Goal: Transaction & Acquisition: Book appointment/travel/reservation

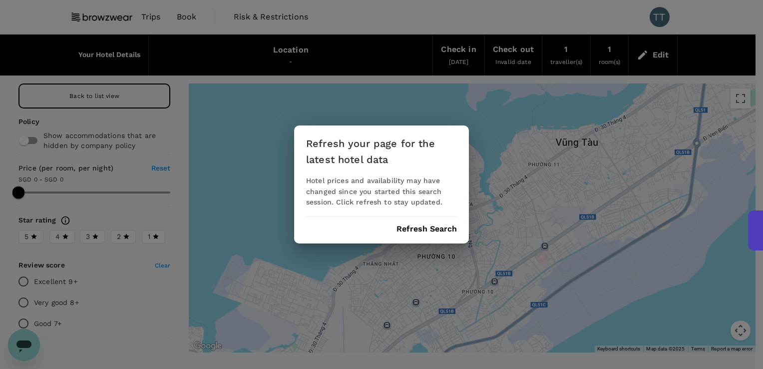
click at [424, 227] on button "Refresh Search" at bounding box center [427, 228] width 60 height 9
click at [429, 234] on div "Refresh your page for the latest hotel data Hotel prices and availability may h…" at bounding box center [381, 184] width 175 height 118
click at [429, 229] on button "Refresh Search" at bounding box center [427, 228] width 60 height 9
click at [404, 233] on button "Refresh Search" at bounding box center [427, 228] width 60 height 9
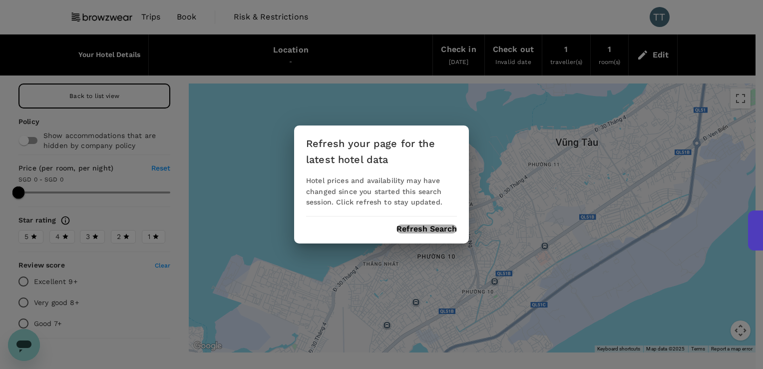
drag, startPoint x: 404, startPoint y: 232, endPoint x: 182, endPoint y: 89, distance: 264.2
click at [398, 229] on button "Refresh Search" at bounding box center [427, 228] width 60 height 9
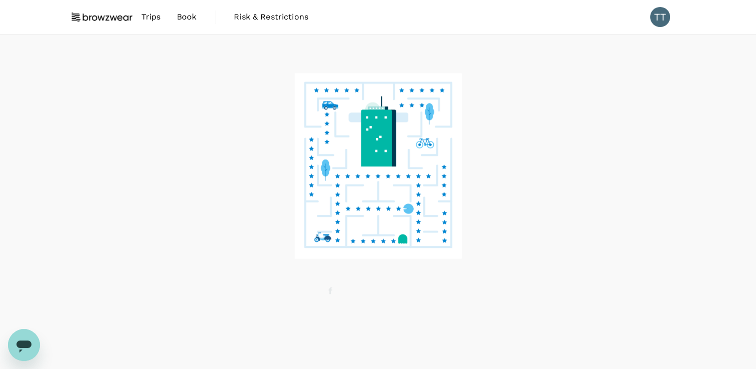
click at [182, 21] on span "Book" at bounding box center [187, 17] width 20 height 12
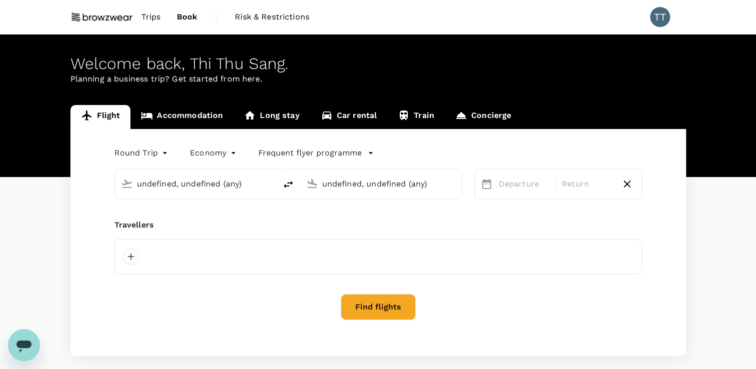
type input "Tan Son Nhat Intl (SGN)"
type input "Singapore Changi (SIN)"
type input "Tan Son Nhat Intl (SGN)"
type input "Singapore Changi (SIN)"
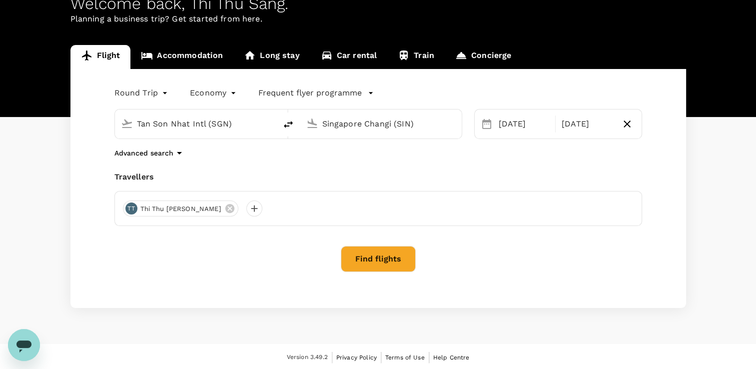
scroll to position [61, 0]
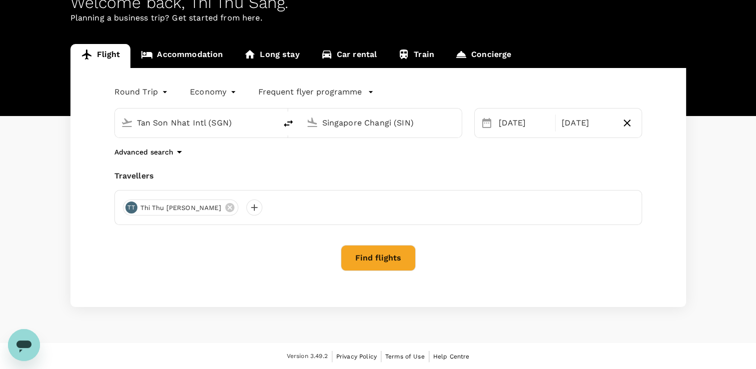
click at [381, 261] on button "Find flights" at bounding box center [378, 258] width 75 height 26
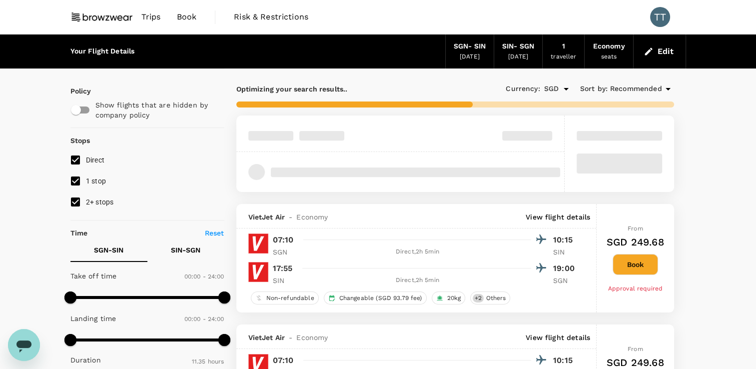
type input "1090"
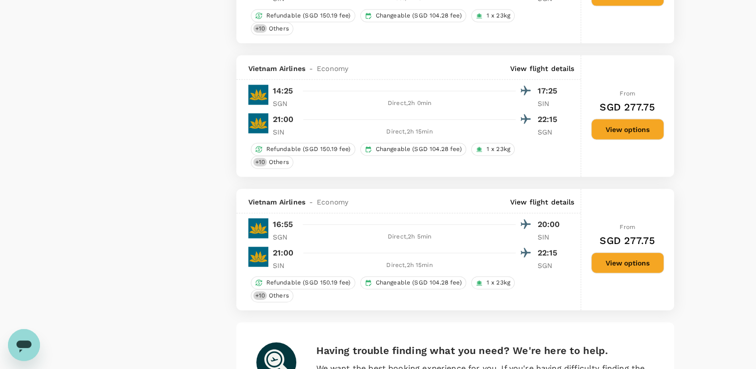
scroll to position [2380, 0]
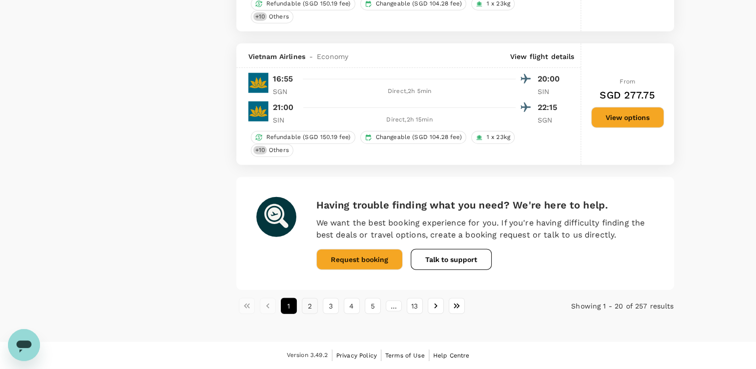
click at [314, 308] on button "2" at bounding box center [310, 306] width 16 height 16
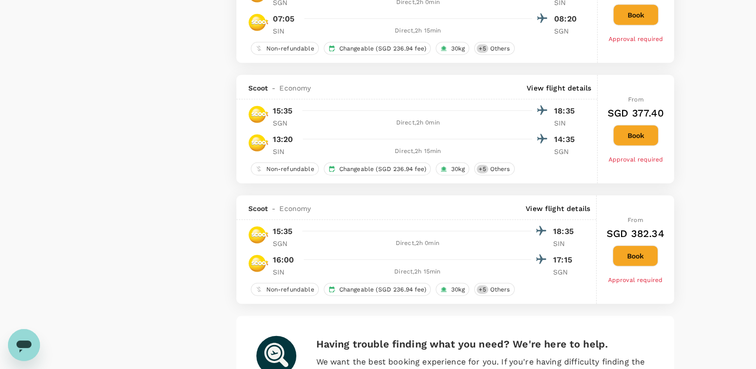
scroll to position [2497, 0]
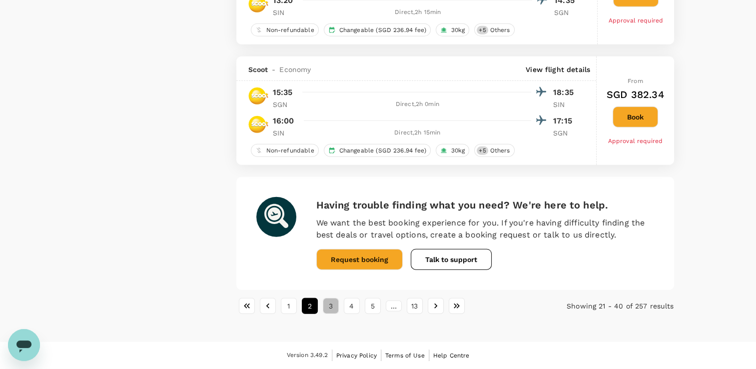
click at [330, 306] on button "3" at bounding box center [331, 306] width 16 height 16
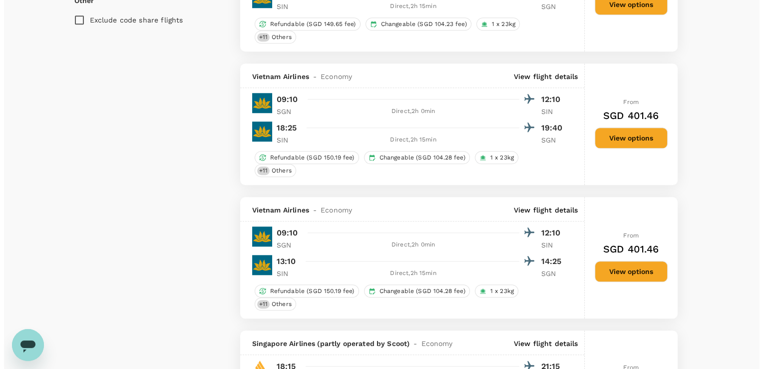
scroll to position [849, 0]
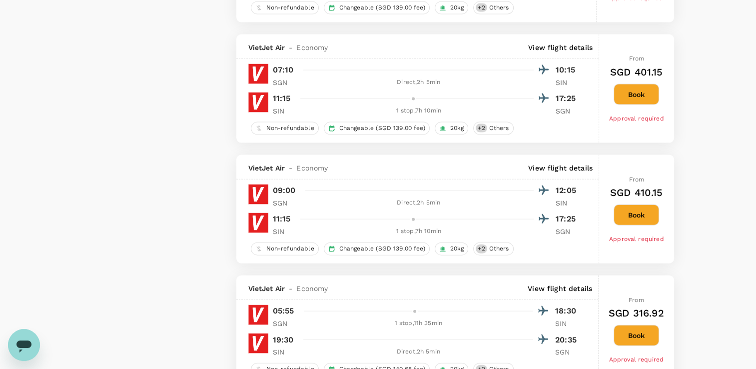
scroll to position [2422, 0]
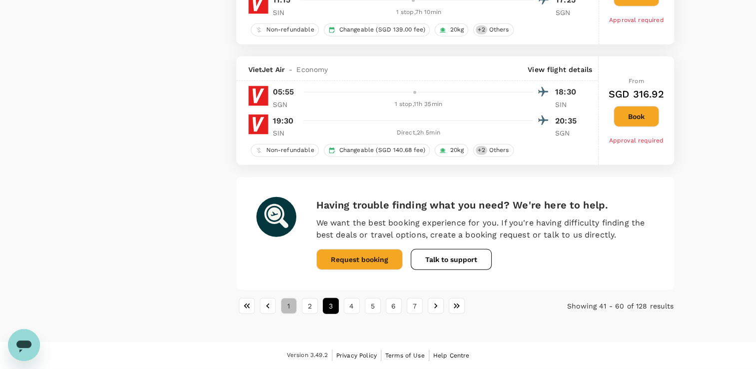
click at [291, 311] on button "1" at bounding box center [289, 306] width 16 height 16
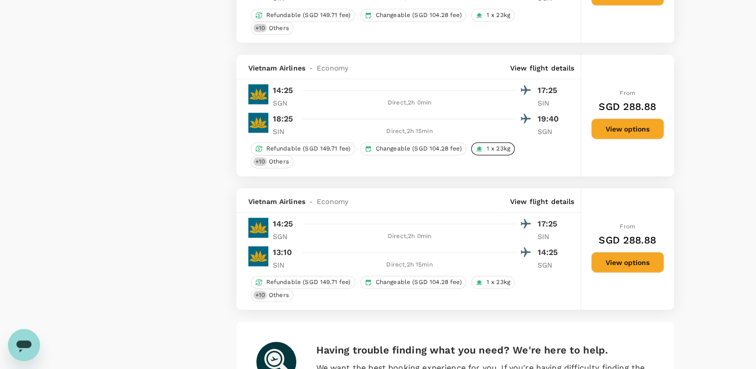
scroll to position [2248, 0]
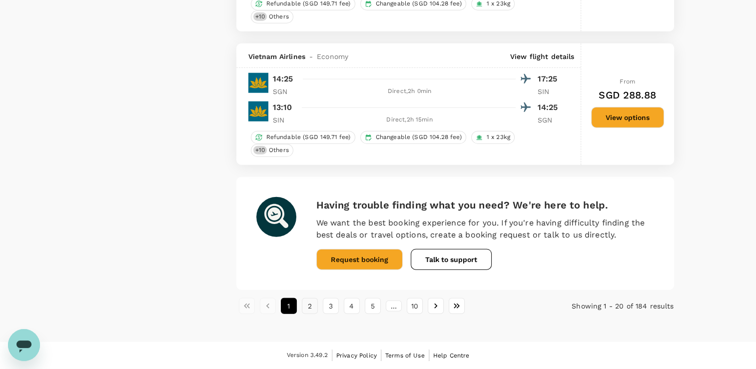
click at [312, 306] on button "2" at bounding box center [310, 306] width 16 height 16
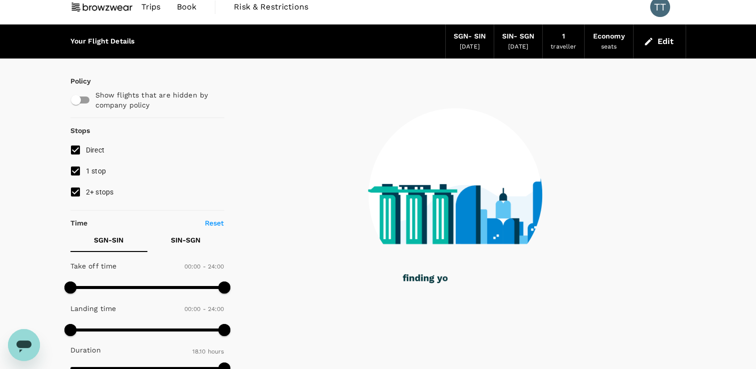
scroll to position [0, 0]
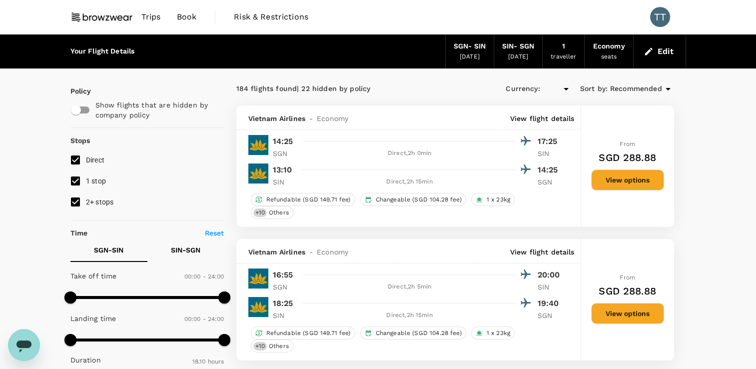
type input "SGD"
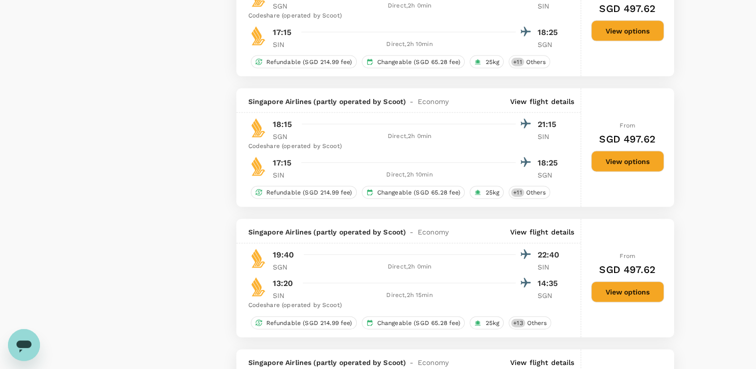
scroll to position [2448, 0]
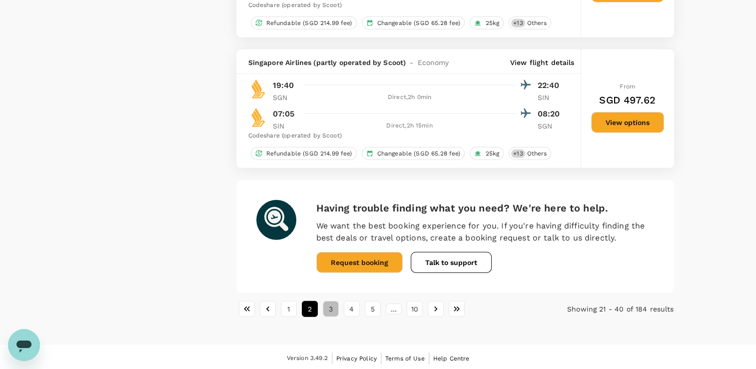
click at [332, 317] on button "3" at bounding box center [331, 309] width 16 height 16
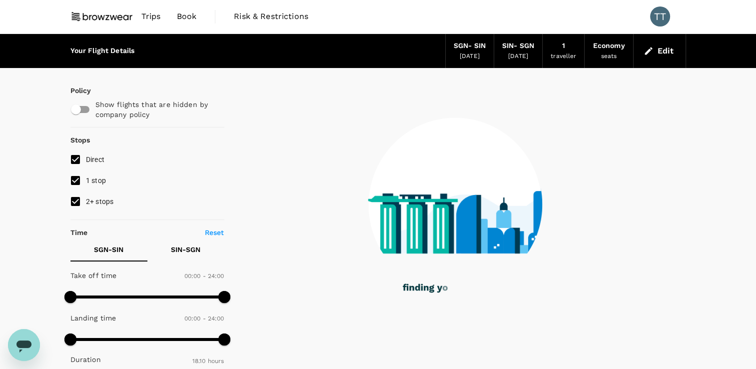
scroll to position [0, 0]
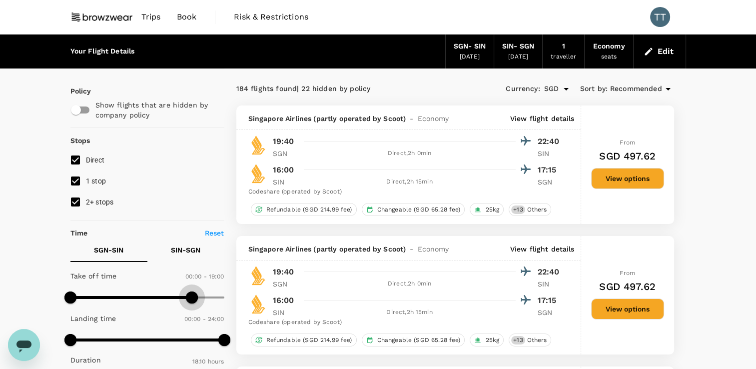
type input "900"
drag, startPoint x: 222, startPoint y: 301, endPoint x: 166, endPoint y: 300, distance: 56.0
click at [166, 300] on span at bounding box center [166, 297] width 12 height 12
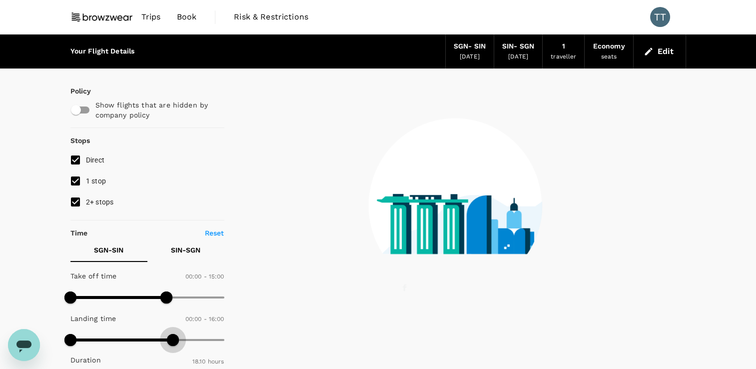
type input "900"
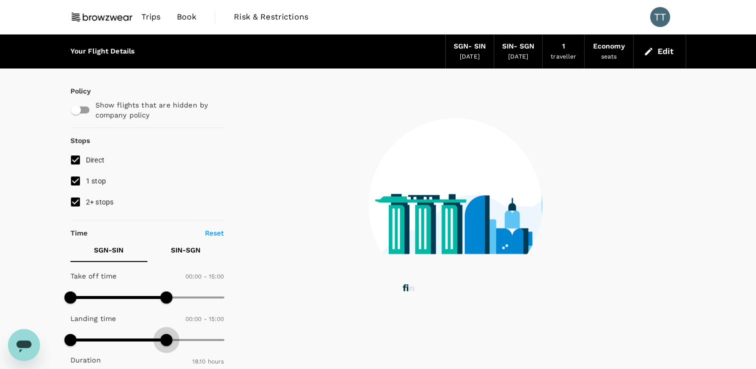
drag, startPoint x: 223, startPoint y: 336, endPoint x: 170, endPoint y: 335, distance: 53.0
click at [168, 335] on span at bounding box center [166, 340] width 12 height 12
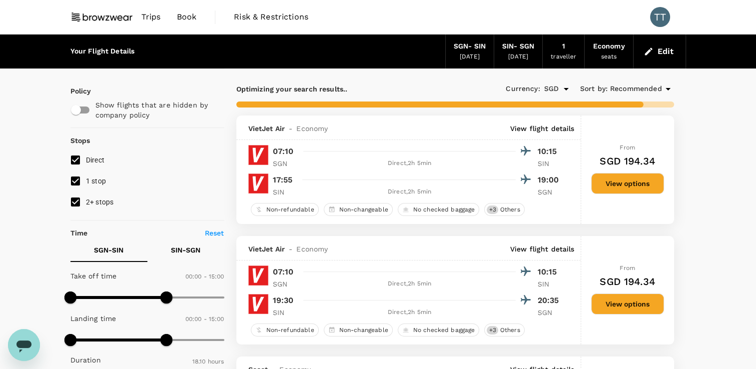
click at [188, 250] on p "SIN - SGN" at bounding box center [185, 250] width 29 height 10
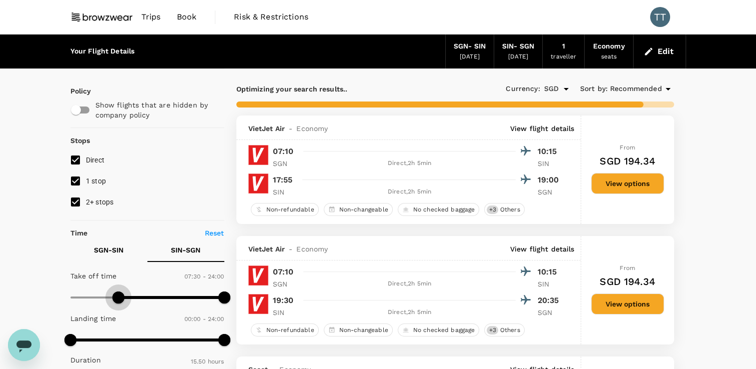
type input "660"
drag, startPoint x: 70, startPoint y: 298, endPoint x: 141, endPoint y: 296, distance: 70.5
click at [141, 296] on span at bounding box center [141, 297] width 12 height 12
type input "630"
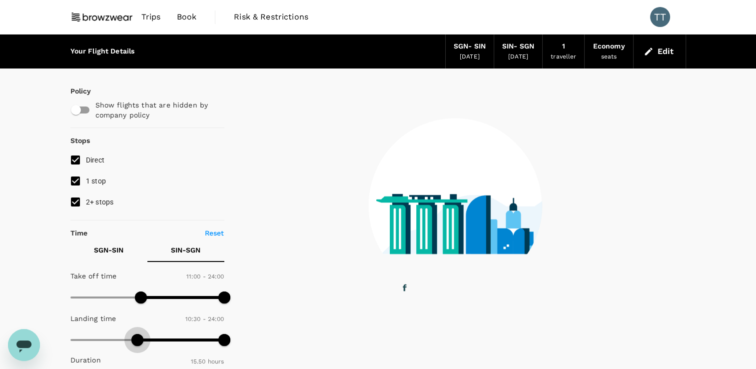
drag, startPoint x: 68, startPoint y: 341, endPoint x: 138, endPoint y: 335, distance: 70.7
click at [138, 335] on span at bounding box center [137, 340] width 12 height 12
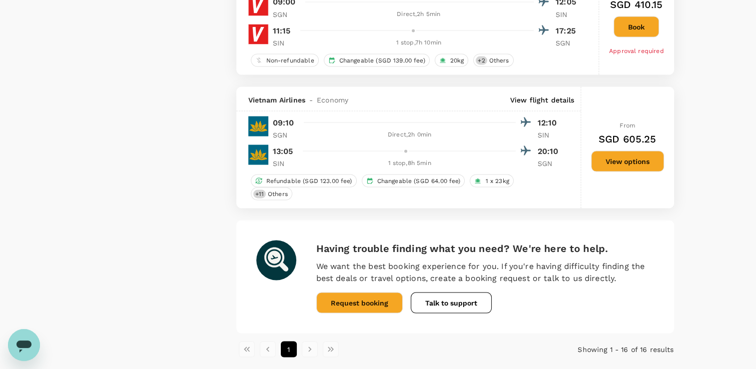
scroll to position [1899, 0]
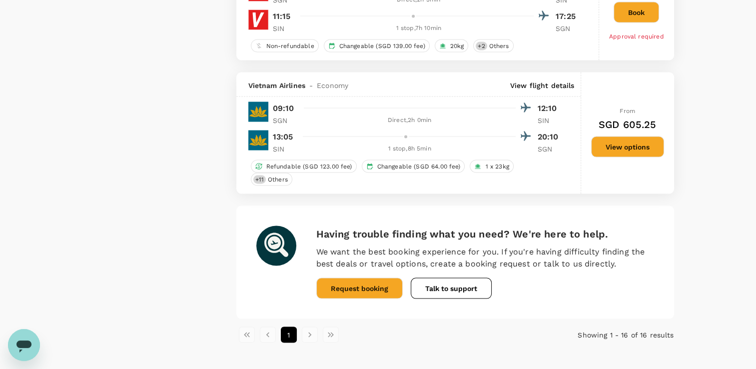
click at [310, 328] on li "pagination navigation" at bounding box center [309, 335] width 21 height 16
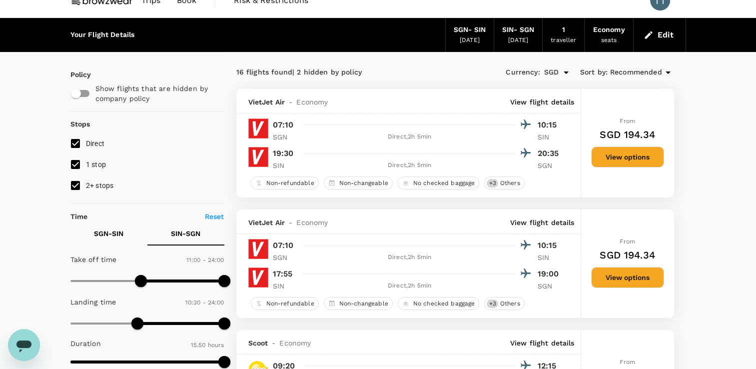
scroll to position [0, 0]
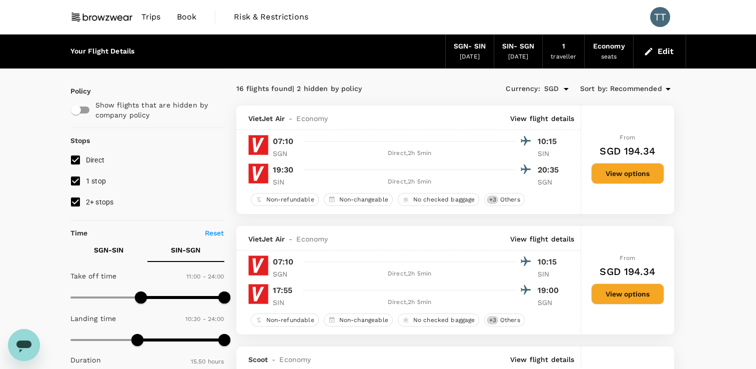
click at [102, 251] on p "SGN - SIN" at bounding box center [108, 250] width 29 height 10
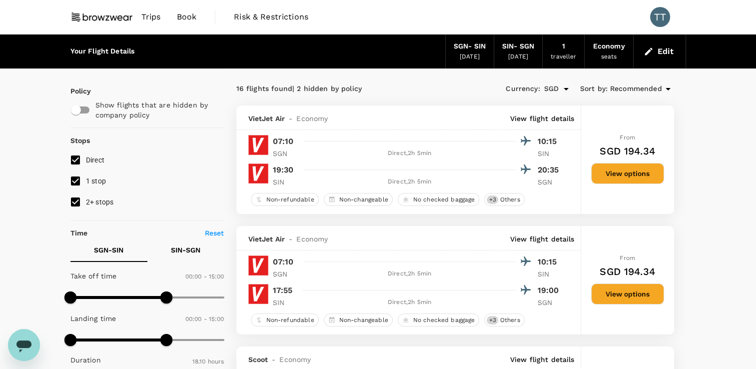
type input "1440"
drag, startPoint x: 169, startPoint y: 295, endPoint x: 256, endPoint y: 295, distance: 87.4
type input "1440"
drag, startPoint x: 166, startPoint y: 336, endPoint x: 289, endPoint y: 343, distance: 122.6
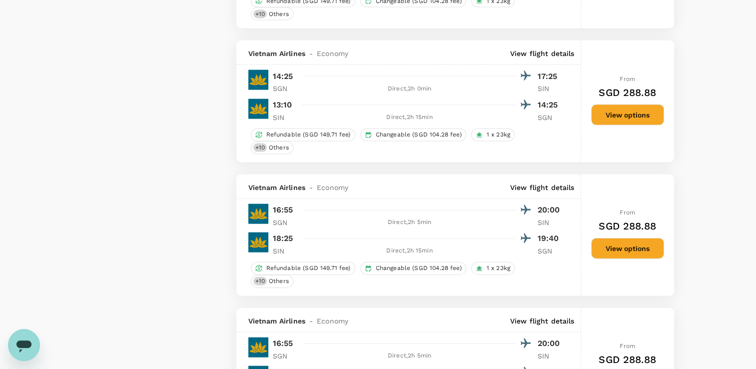
scroll to position [2348, 0]
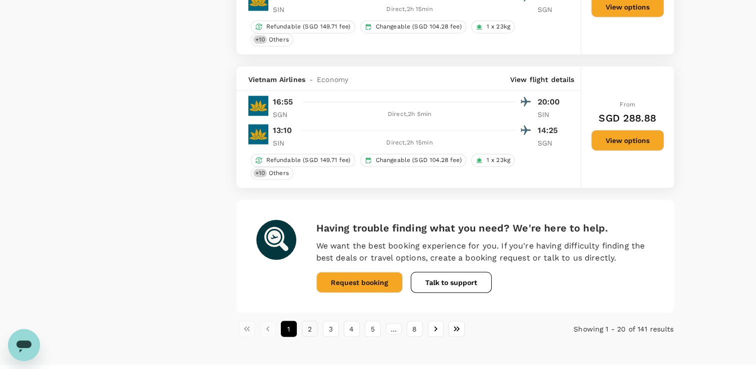
click at [310, 321] on button "2" at bounding box center [310, 329] width 16 height 16
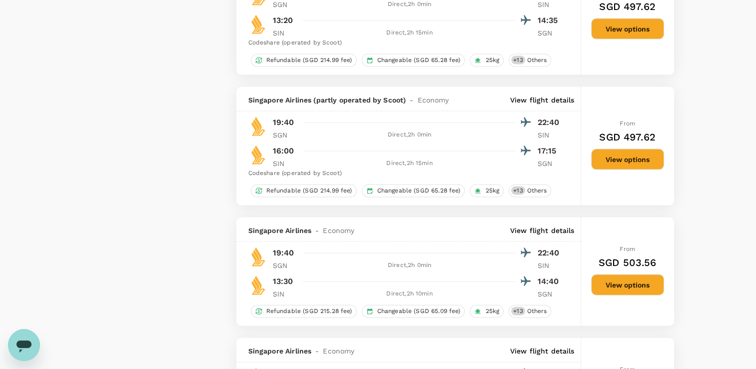
scroll to position [2098, 0]
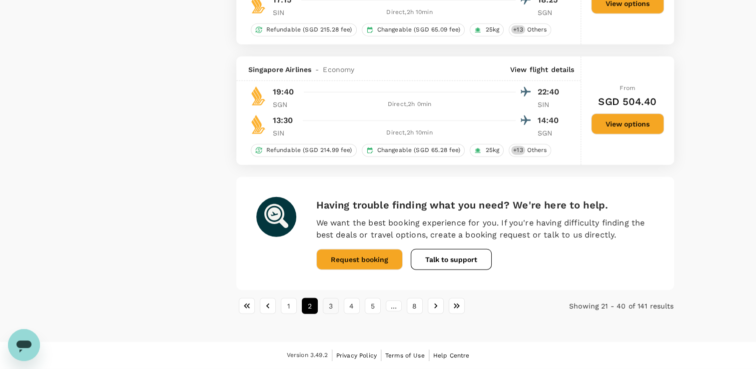
click at [332, 309] on button "3" at bounding box center [331, 306] width 16 height 16
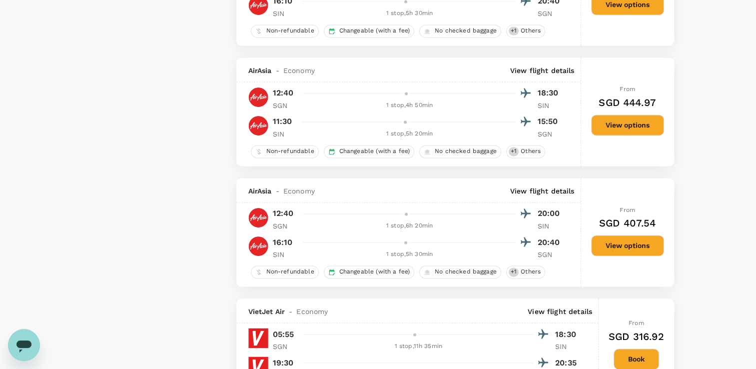
scroll to position [1549, 0]
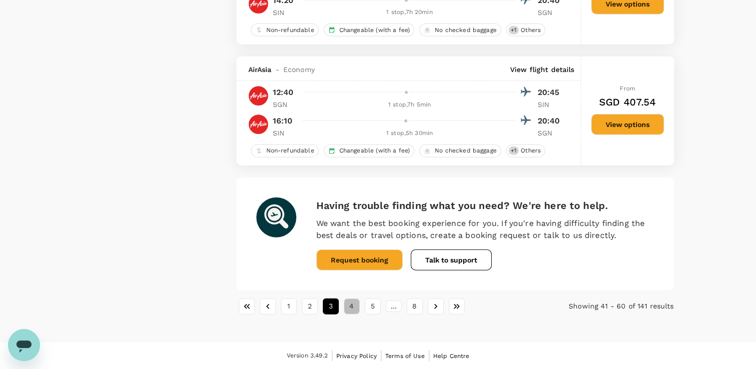
click at [354, 307] on button "4" at bounding box center [352, 306] width 16 height 16
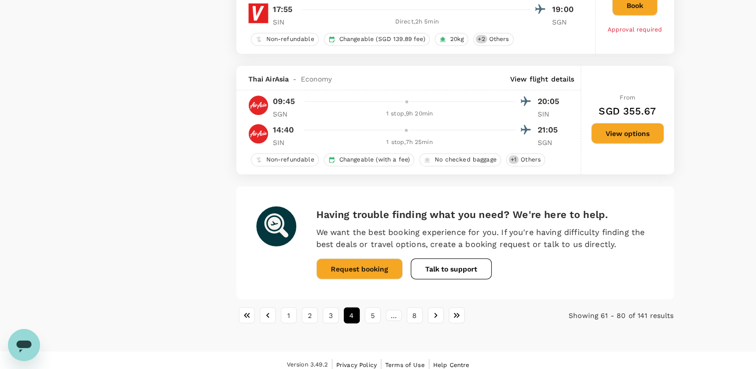
scroll to position [2342, 0]
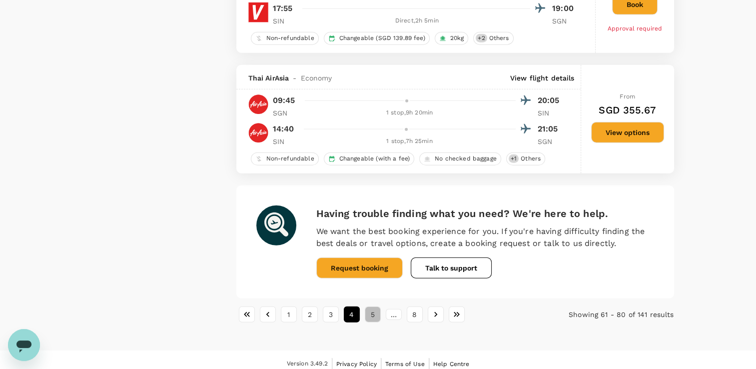
click at [372, 309] on button "5" at bounding box center [373, 314] width 16 height 16
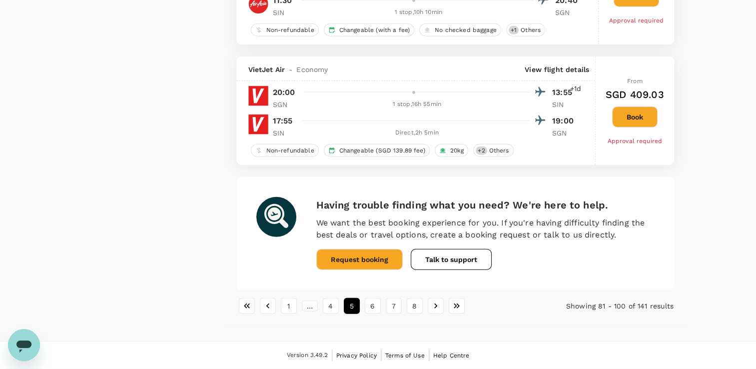
scroll to position [2382, 0]
click at [373, 309] on button "6" at bounding box center [373, 306] width 16 height 16
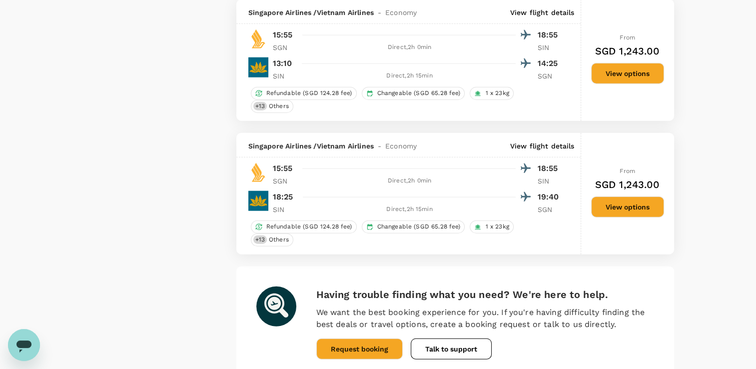
scroll to position [2342, 0]
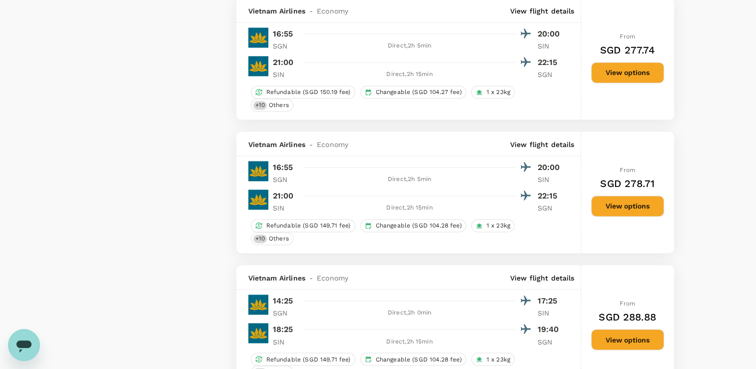
scroll to position [1549, 0]
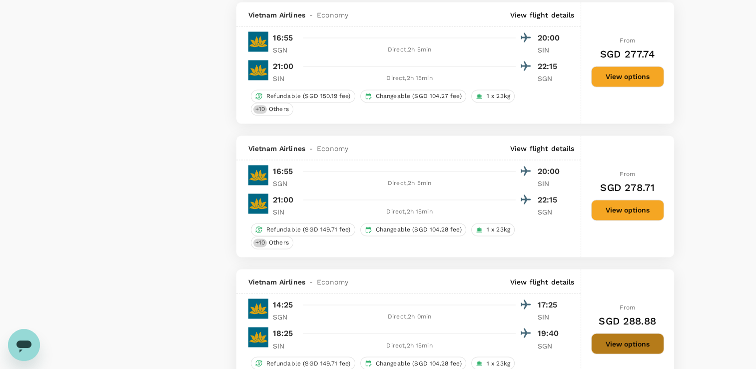
click at [631, 333] on button "View options" at bounding box center [627, 343] width 73 height 21
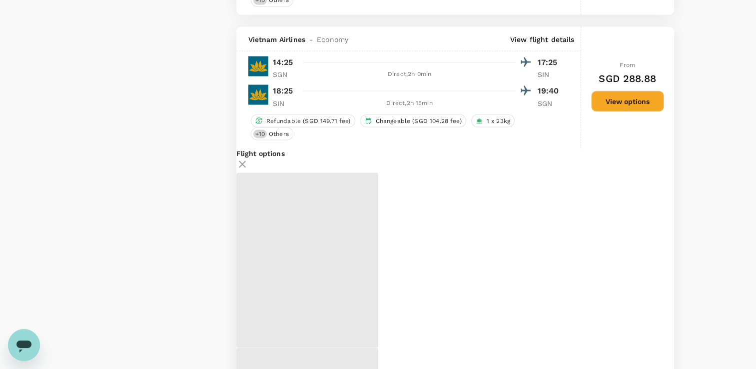
scroll to position [1796, 0]
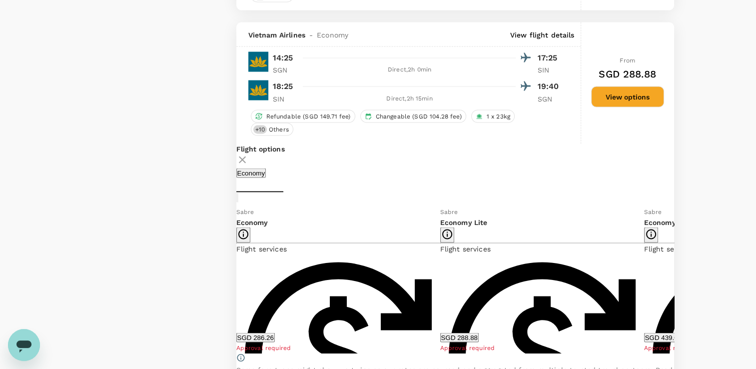
click at [275, 332] on button "SGD 286.26" at bounding box center [255, 336] width 38 height 9
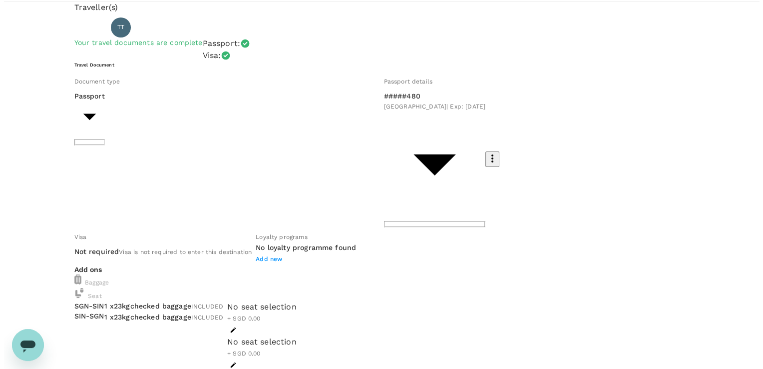
scroll to position [10, 0]
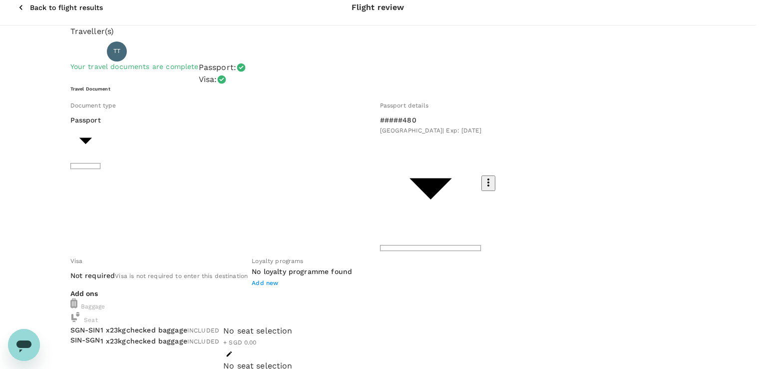
type input "9a155038-07a2-4c3b-a2f5-bce54f173f01"
drag, startPoint x: 150, startPoint y: 163, endPoint x: 143, endPoint y: 164, distance: 7.1
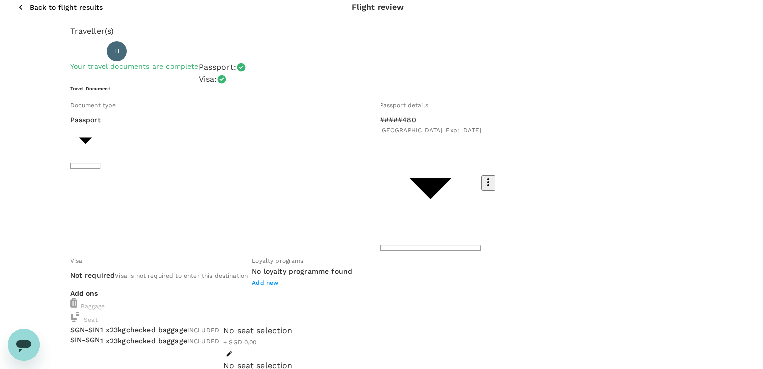
type textarea "Hi [PERSON_NAME], This is the flight for the upcoming trip to [GEOGRAPHIC_DATA]…"
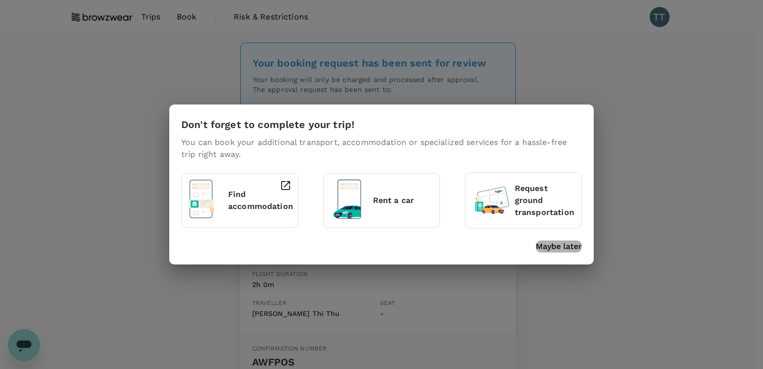
drag, startPoint x: 564, startPoint y: 245, endPoint x: 516, endPoint y: 368, distance: 132.4
click at [564, 245] on p "Maybe later" at bounding box center [559, 246] width 46 height 12
